Goal: Information Seeking & Learning: Understand process/instructions

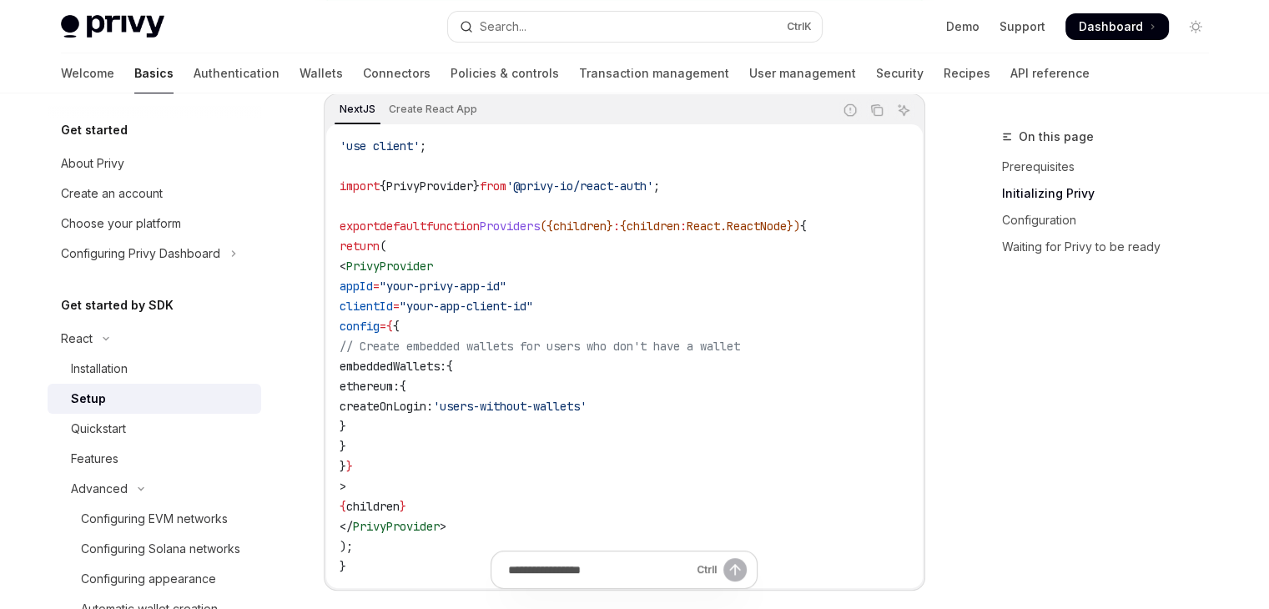
scroll to position [584, 0]
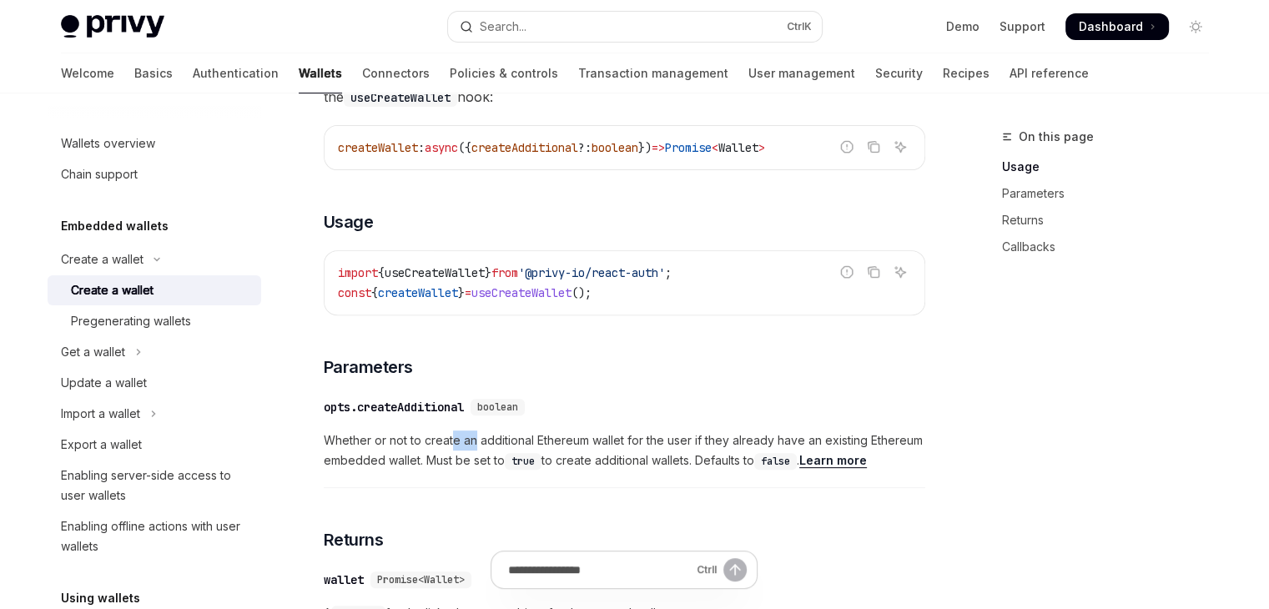
click at [473, 446] on span "Whether or not to create an additional Ethereum wallet for the user if they alr…" at bounding box center [625, 451] width 602 height 40
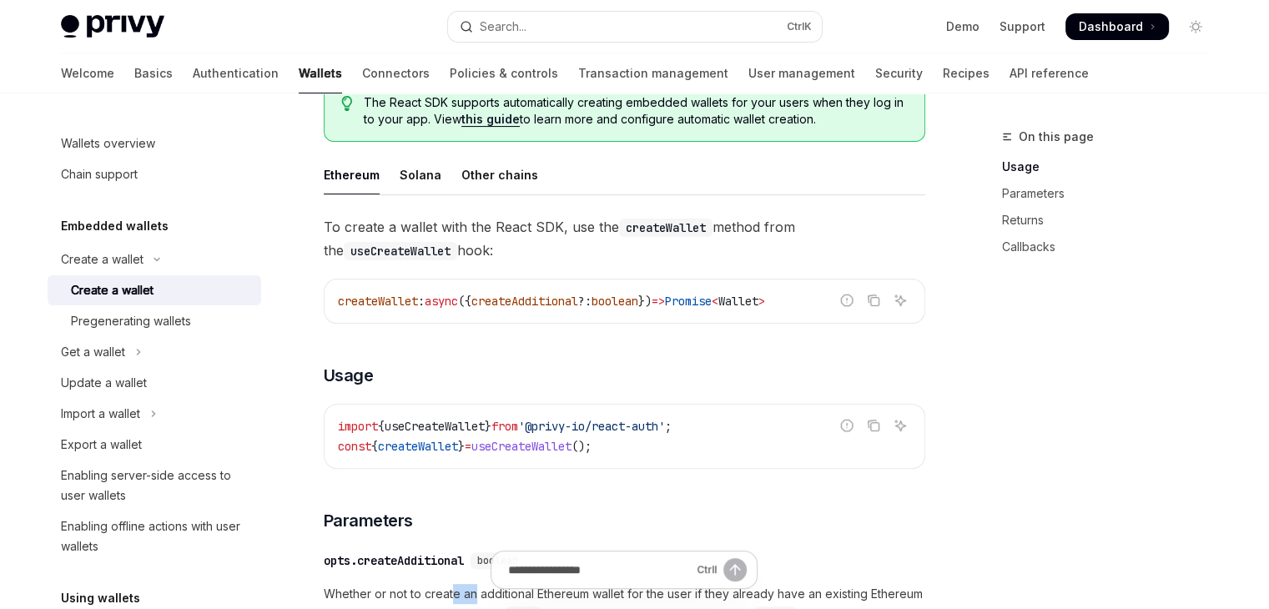
scroll to position [194, 0]
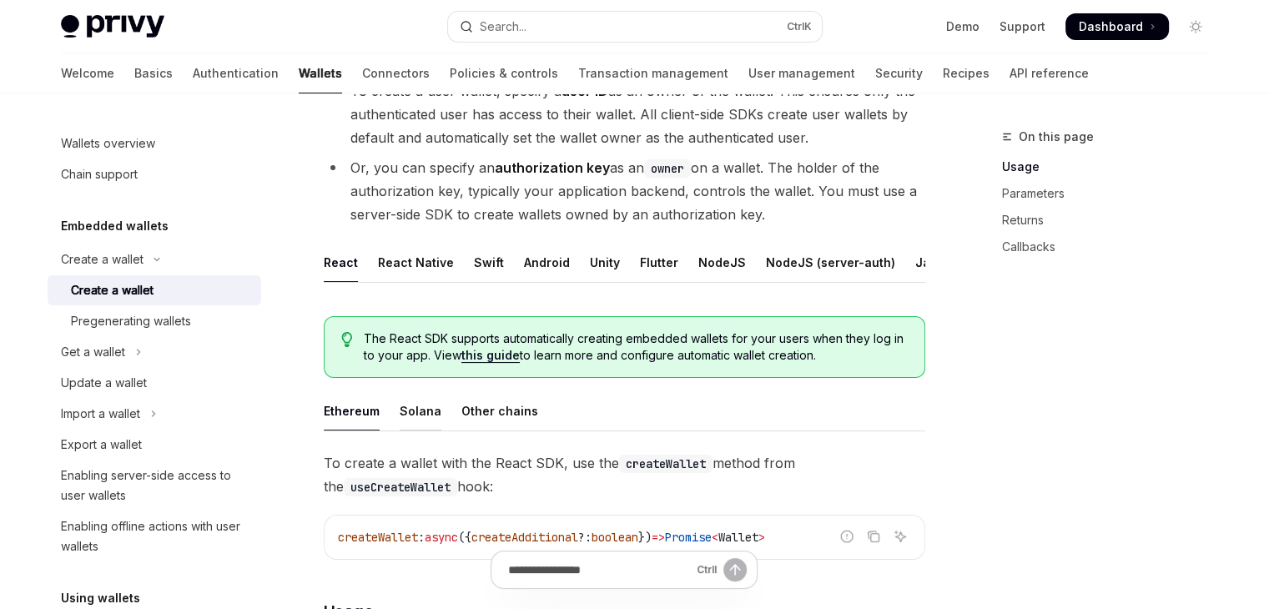
click at [426, 424] on div "Solana" at bounding box center [421, 410] width 42 height 39
type textarea "*"
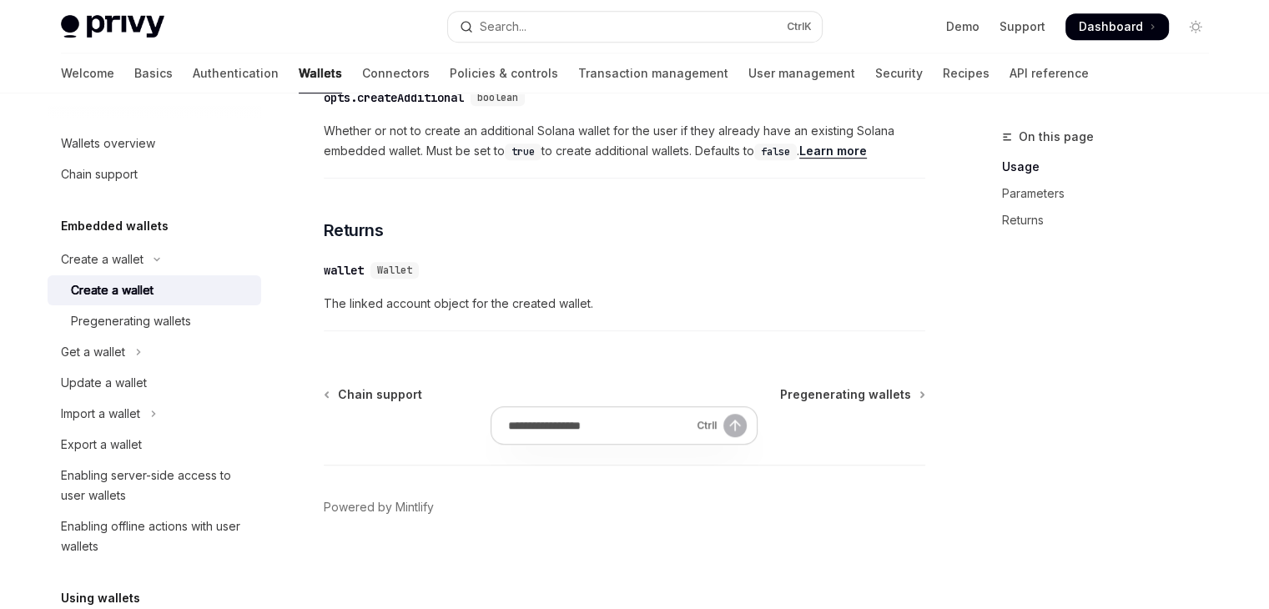
scroll to position [384, 0]
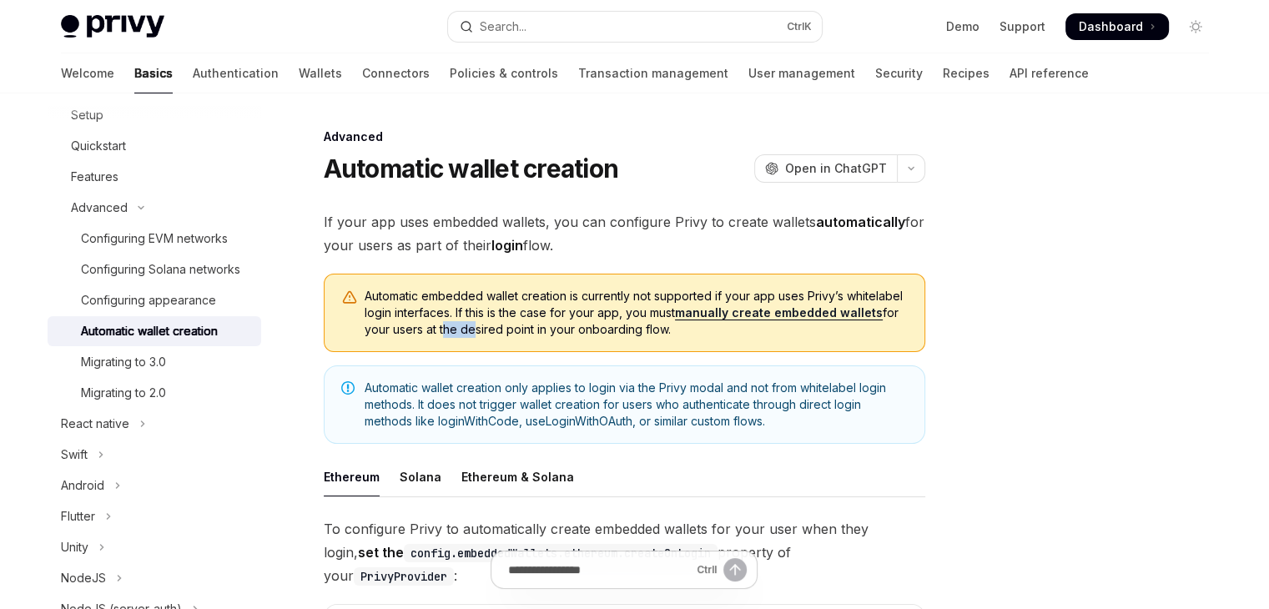
drag, startPoint x: 440, startPoint y: 329, endPoint x: 464, endPoint y: 325, distance: 24.4
click at [464, 325] on span "Automatic embedded wallet creation is currently not supported if your app uses …" at bounding box center [636, 313] width 543 height 50
drag, startPoint x: 506, startPoint y: 331, endPoint x: 536, endPoint y: 327, distance: 30.3
click at [536, 327] on span "Automatic embedded wallet creation is currently not supported if your app uses …" at bounding box center [636, 313] width 543 height 50
drag, startPoint x: 514, startPoint y: 391, endPoint x: 561, endPoint y: 381, distance: 47.8
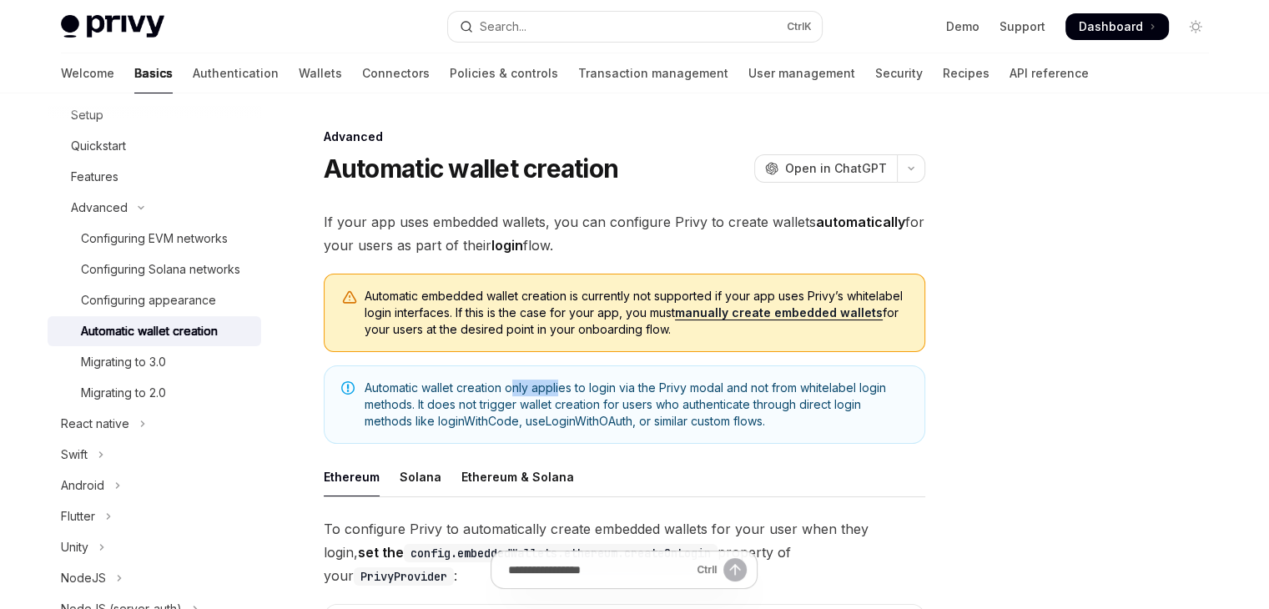
click at [561, 381] on span "Automatic wallet creation only applies to login via the Privy modal and not fro…" at bounding box center [636, 405] width 543 height 50
drag, startPoint x: 691, startPoint y: 389, endPoint x: 720, endPoint y: 385, distance: 29.5
click at [720, 385] on span "Automatic wallet creation only applies to login via the Privy modal and not fro…" at bounding box center [636, 405] width 543 height 50
drag, startPoint x: 484, startPoint y: 401, endPoint x: 526, endPoint y: 401, distance: 41.7
click at [526, 401] on span "Automatic wallet creation only applies to login via the Privy modal and not fro…" at bounding box center [636, 405] width 543 height 50
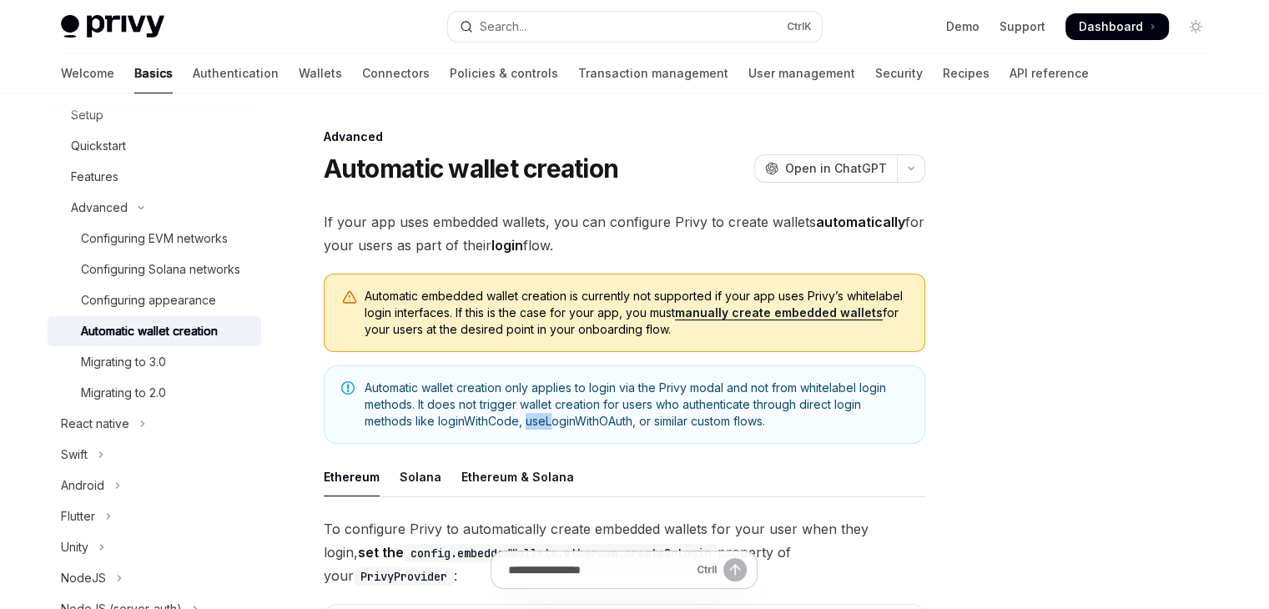
drag, startPoint x: 524, startPoint y: 423, endPoint x: 551, endPoint y: 423, distance: 26.7
click at [551, 423] on span "Automatic wallet creation only applies to login via the Privy modal and not fro…" at bounding box center [636, 405] width 543 height 50
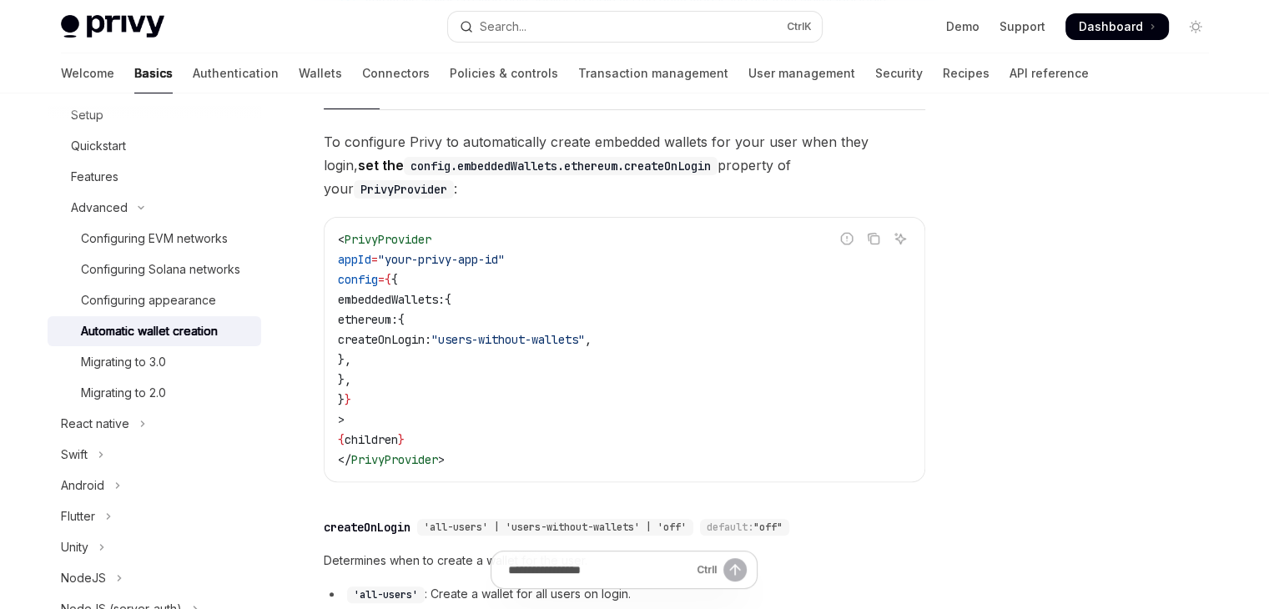
scroll to position [389, 0]
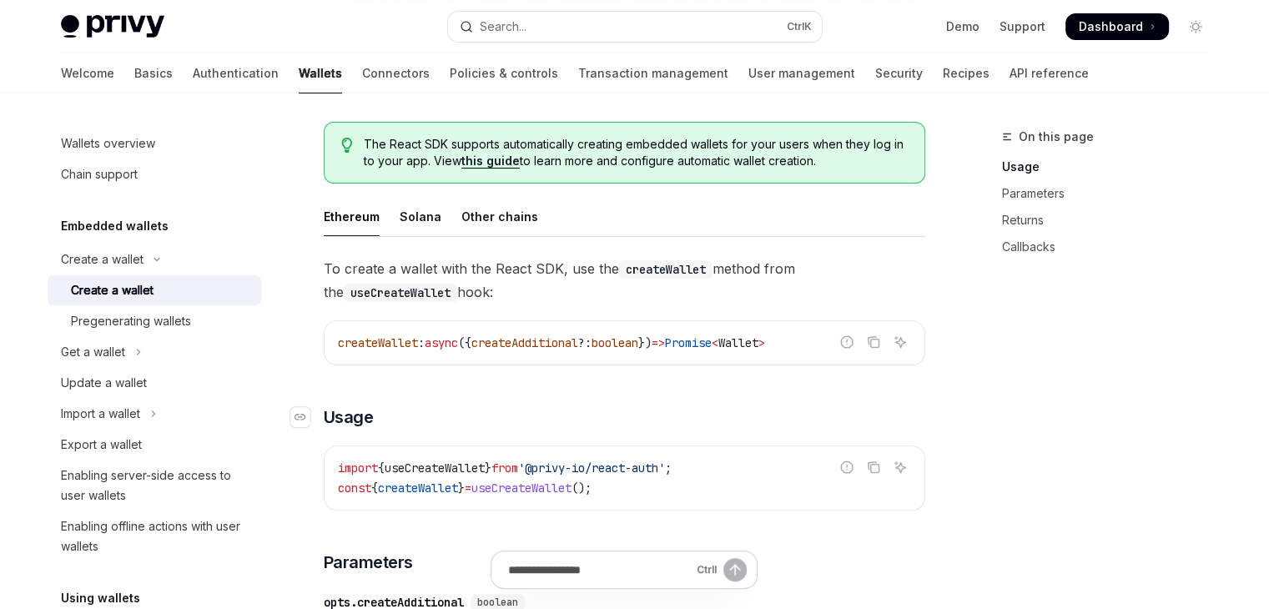
scroll to position [584, 0]
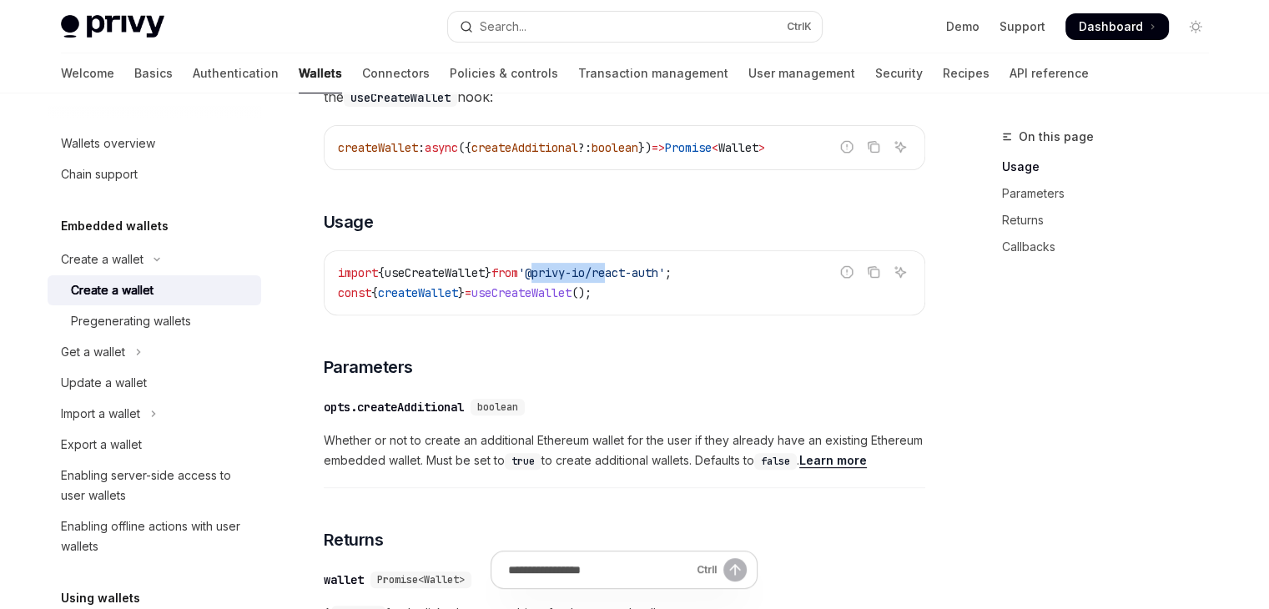
drag, startPoint x: 554, startPoint y: 289, endPoint x: 633, endPoint y: 284, distance: 79.4
click at [633, 280] on span "'@privy-io/react-auth'" at bounding box center [591, 272] width 147 height 15
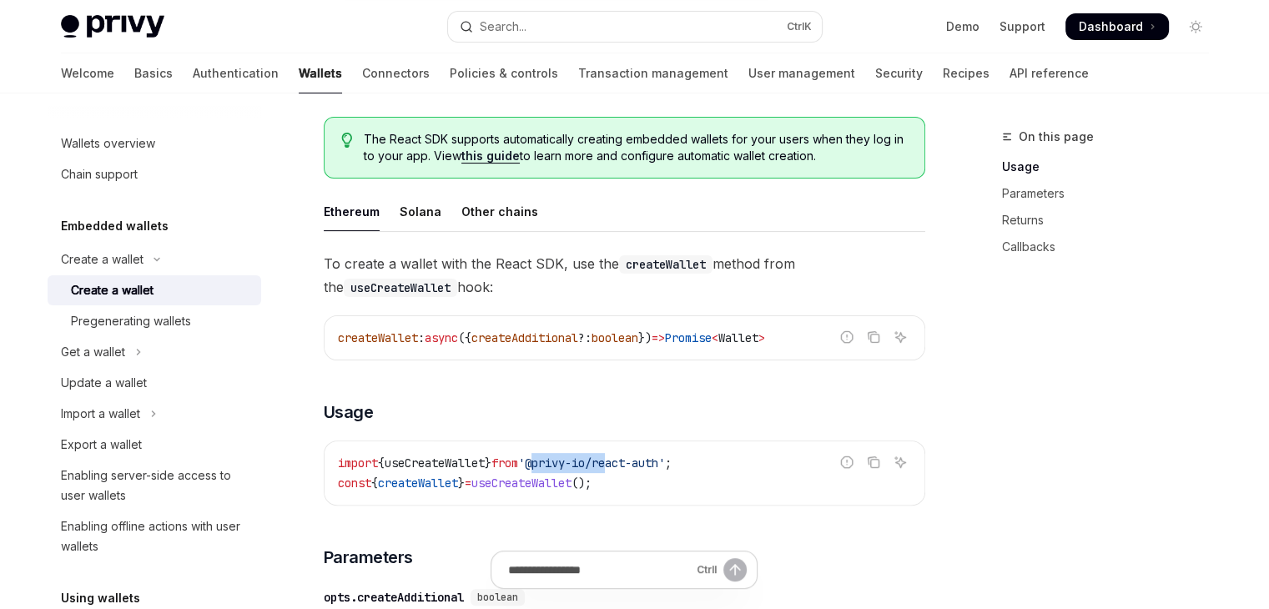
scroll to position [389, 0]
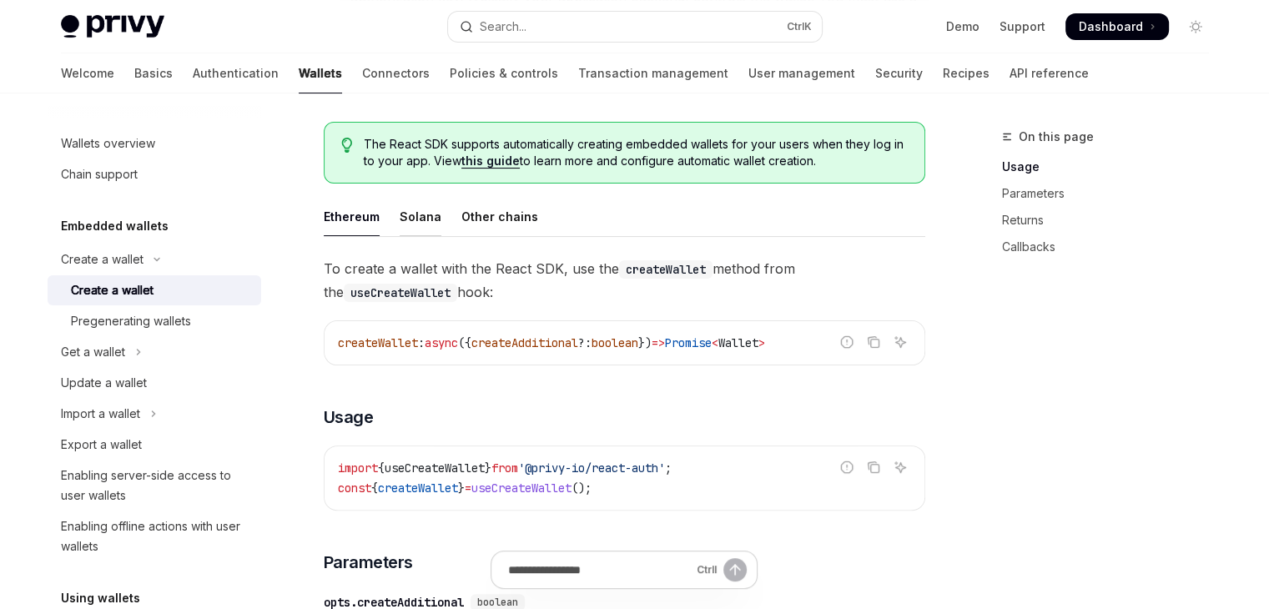
click at [417, 231] on div "Solana" at bounding box center [421, 216] width 42 height 39
type textarea "*"
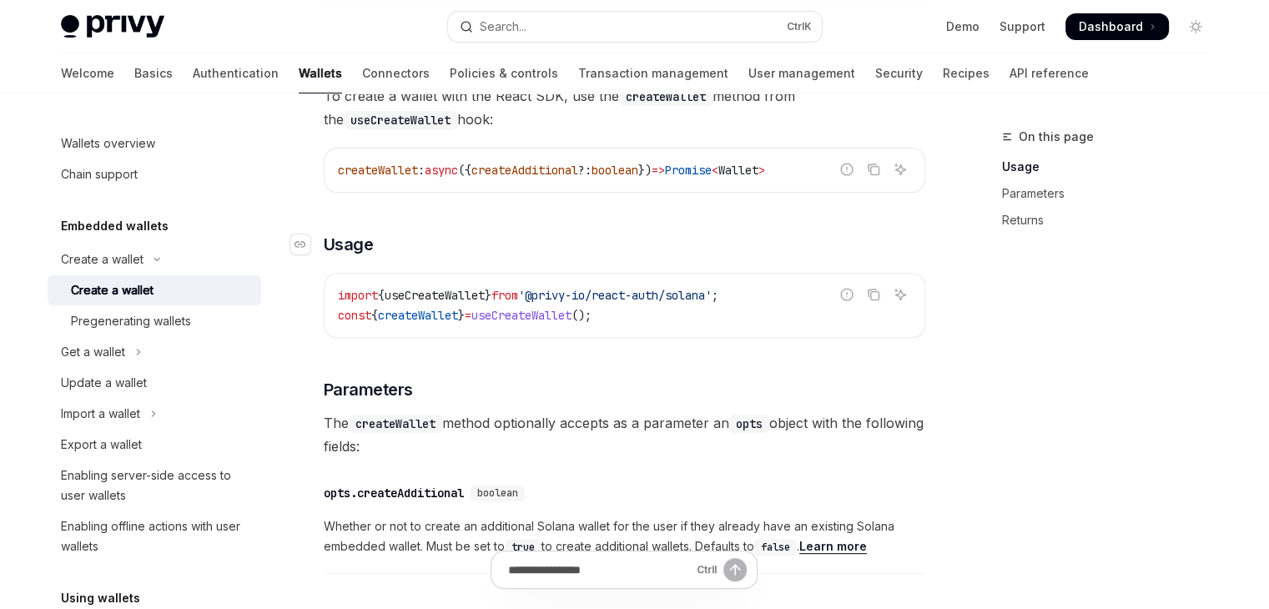
scroll to position [584, 0]
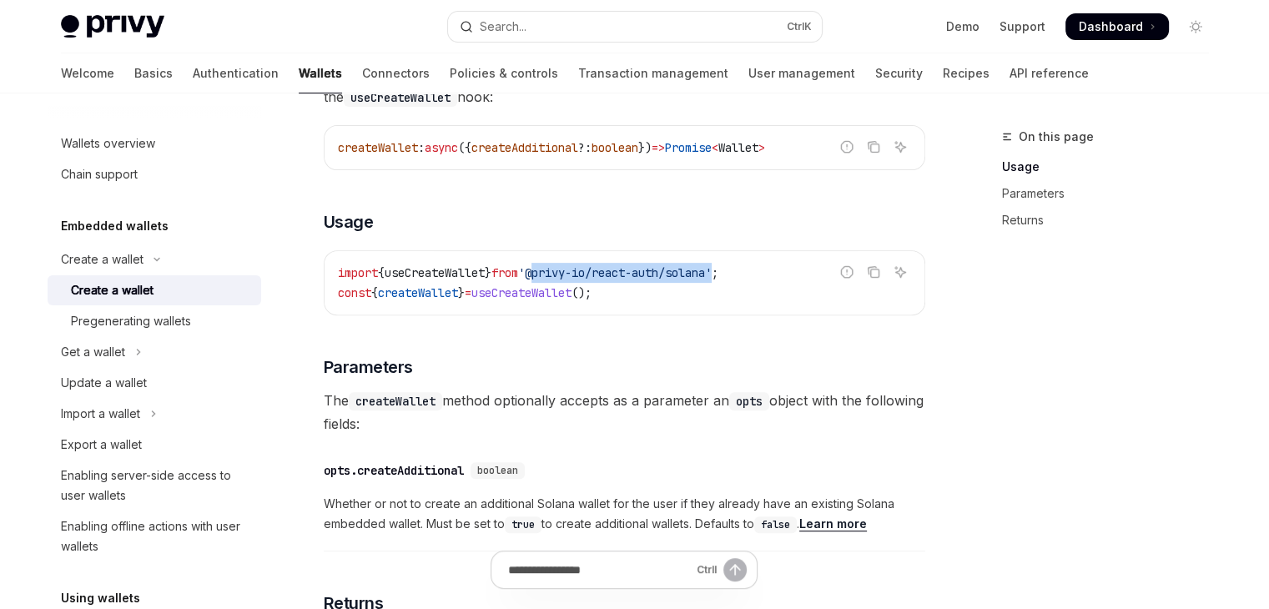
drag, startPoint x: 554, startPoint y: 290, endPoint x: 743, endPoint y: 289, distance: 189.4
click at [712, 280] on span "'@privy-io/react-auth/solana'" at bounding box center [615, 272] width 194 height 15
copy span "@privy-io/react-auth/solana"
